Goal: Transaction & Acquisition: Purchase product/service

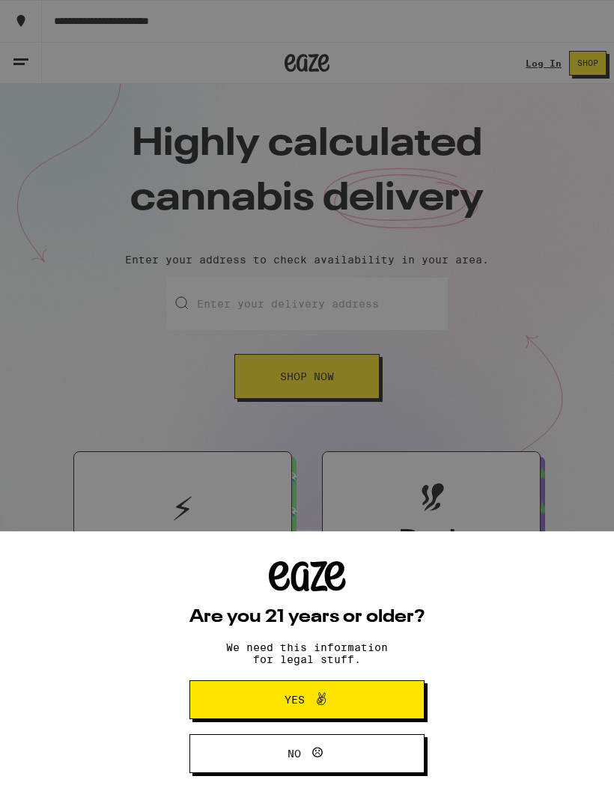
click at [341, 699] on span "Yes" at bounding box center [307, 699] width 114 height 19
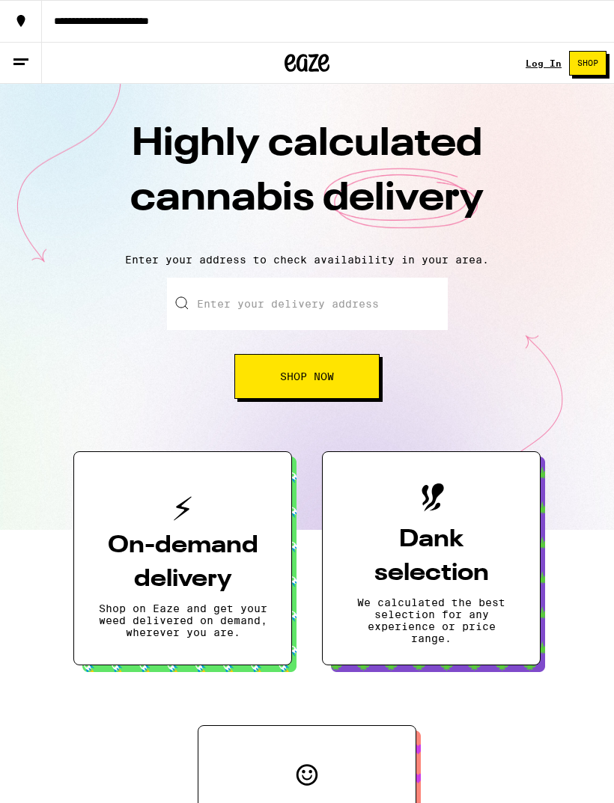
click at [373, 305] on input "Enter your delivery address" at bounding box center [307, 304] width 281 height 52
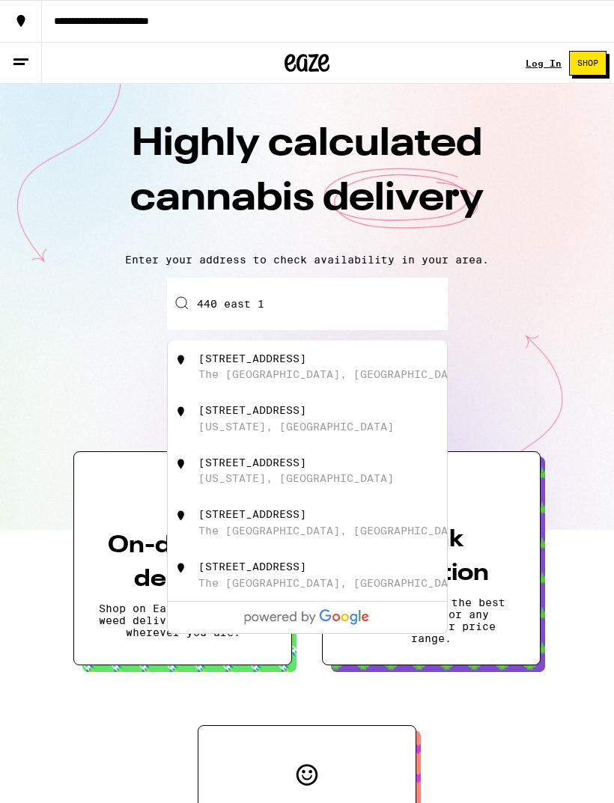
click at [306, 416] on div "[STREET_ADDRESS]" at bounding box center [252, 410] width 108 height 12
type input "[STREET_ADDRESS][US_STATE]"
